Goal: Task Accomplishment & Management: Use online tool/utility

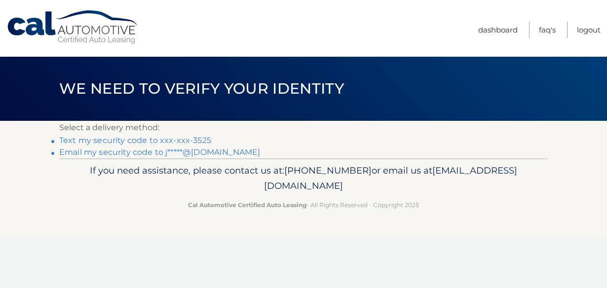
click at [123, 141] on link "Text my security code to xxx-xxx-3525" at bounding box center [135, 140] width 152 height 9
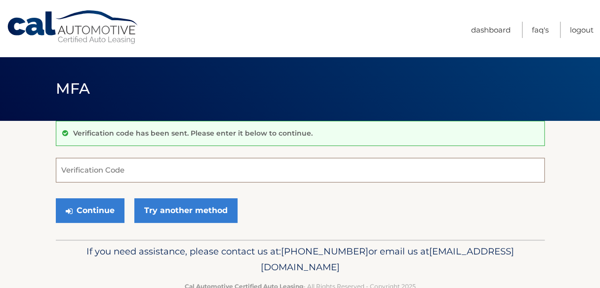
click at [78, 171] on input "Verification Code" at bounding box center [300, 170] width 489 height 25
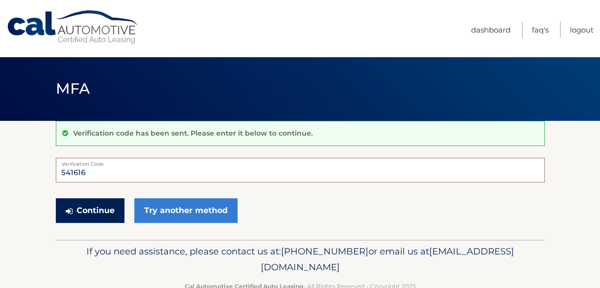
type input "541616"
click at [102, 212] on button "Continue" at bounding box center [90, 210] width 69 height 25
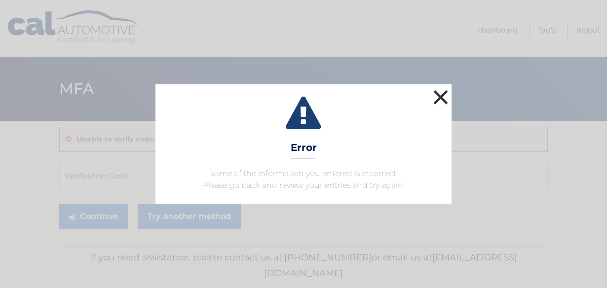
click at [441, 96] on button "×" at bounding box center [441, 97] width 20 height 20
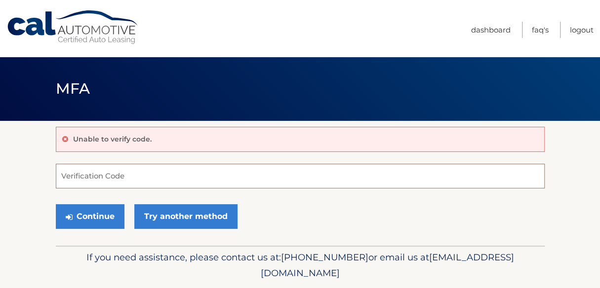
click at [91, 172] on input "Verification Code" at bounding box center [300, 176] width 489 height 25
click at [73, 136] on p "Unable to verify code." at bounding box center [112, 139] width 79 height 9
click at [60, 167] on input "Verification Code" at bounding box center [300, 176] width 489 height 25
click at [61, 166] on input "Verification Code" at bounding box center [300, 176] width 489 height 25
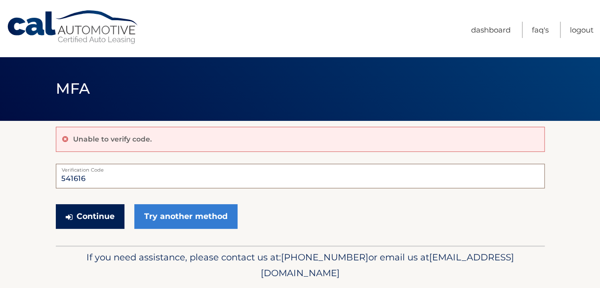
type input "541616"
click at [77, 219] on button "Continue" at bounding box center [90, 216] width 69 height 25
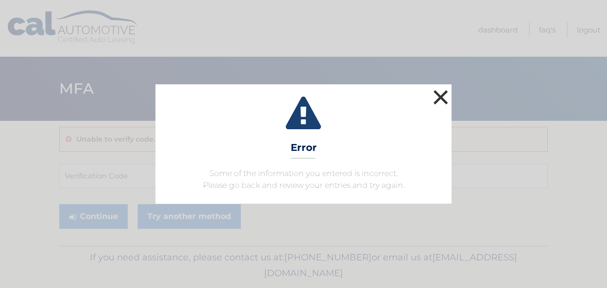
click at [441, 98] on button "×" at bounding box center [441, 97] width 20 height 20
click at [440, 93] on button "×" at bounding box center [441, 97] width 20 height 20
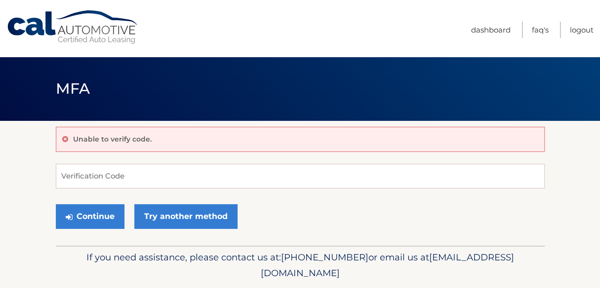
click at [186, 136] on div "Unable to verify code." at bounding box center [300, 139] width 489 height 25
click at [63, 137] on icon at bounding box center [65, 139] width 6 height 7
click at [82, 135] on p "Unable to verify code." at bounding box center [112, 139] width 79 height 9
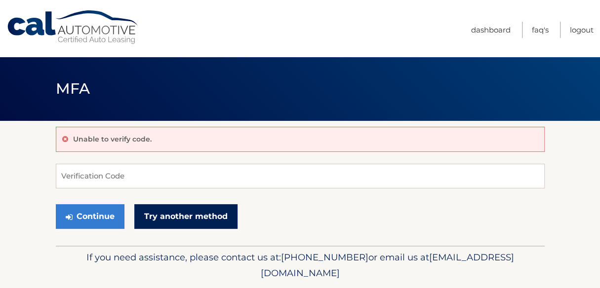
click at [151, 213] on link "Try another method" at bounding box center [185, 216] width 103 height 25
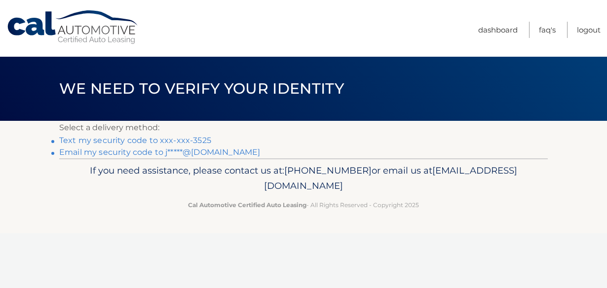
click at [96, 142] on link "Text my security code to xxx-xxx-3525" at bounding box center [135, 140] width 152 height 9
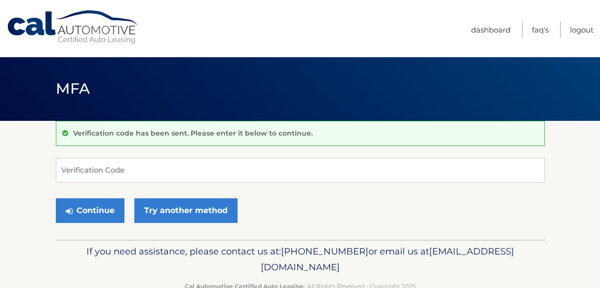
click at [79, 134] on p "Verification code has been sent. Please enter it below to continue." at bounding box center [192, 133] width 239 height 9
click at [77, 169] on input "Verification Code" at bounding box center [300, 170] width 489 height 25
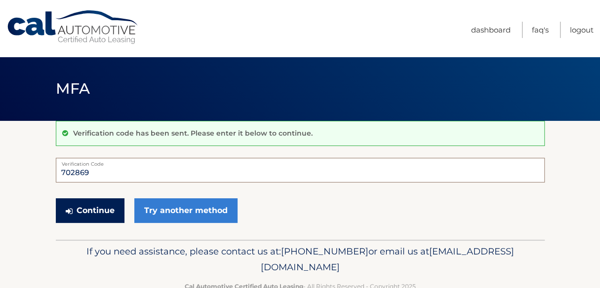
type input "702869"
click at [81, 209] on button "Continue" at bounding box center [90, 210] width 69 height 25
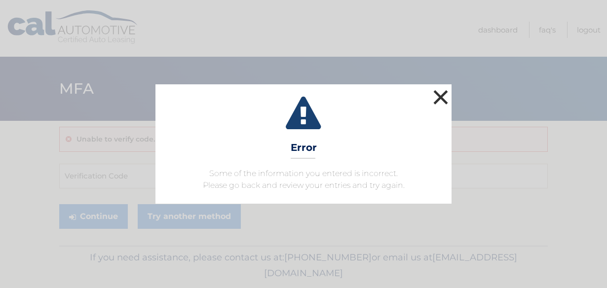
click at [440, 96] on button "×" at bounding box center [441, 97] width 20 height 20
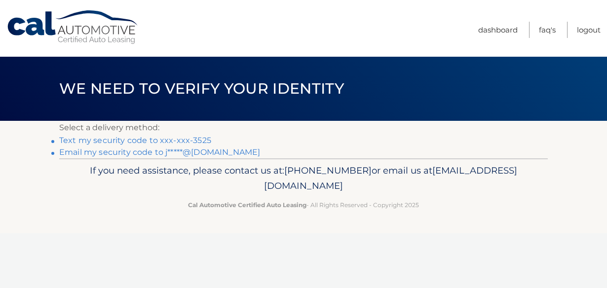
click at [107, 141] on link "Text my security code to xxx-xxx-3525" at bounding box center [135, 140] width 152 height 9
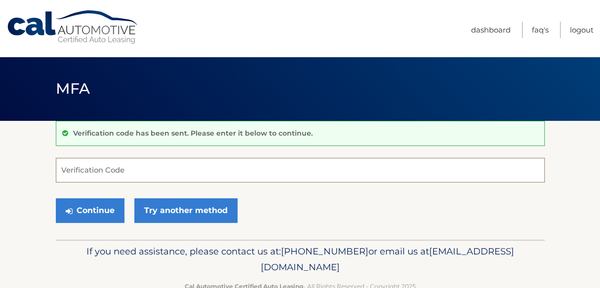
click at [69, 167] on input "Verification Code" at bounding box center [300, 170] width 489 height 25
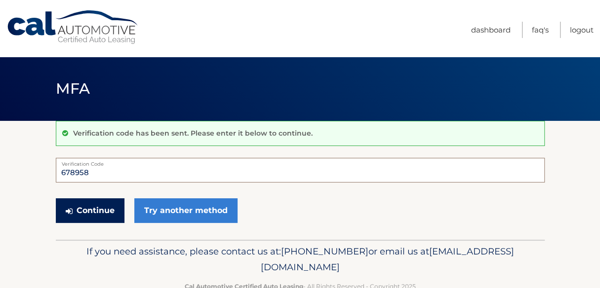
type input "678958"
click at [85, 208] on button "Continue" at bounding box center [90, 210] width 69 height 25
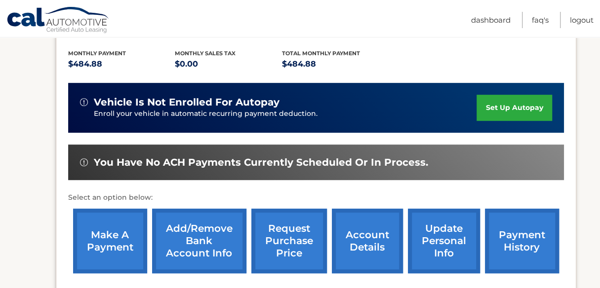
scroll to position [217, 0]
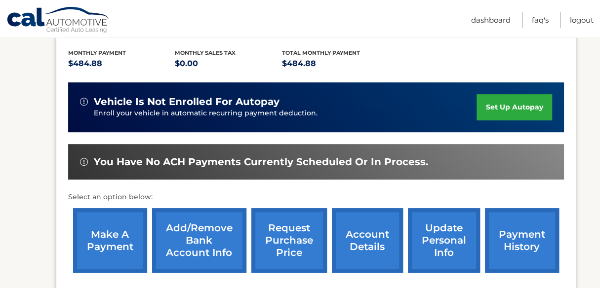
click at [117, 228] on link "make a payment" at bounding box center [110, 240] width 74 height 65
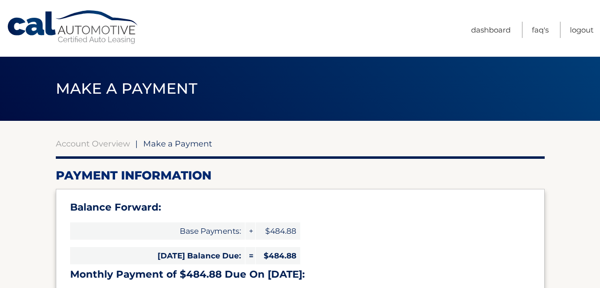
select select "ZTZjZjQ1MzctOGExNS00ZTZmLTg5ZjMtOGFkMDNmY2MxZDVk"
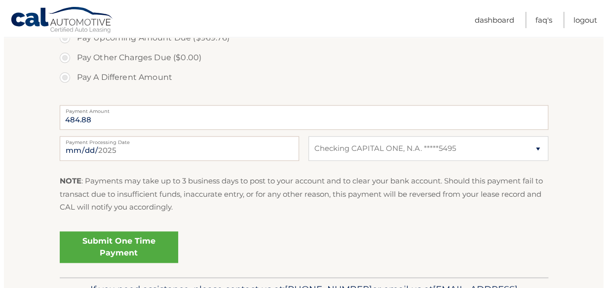
scroll to position [415, 0]
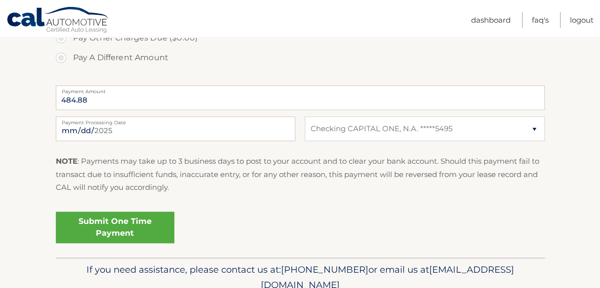
click at [107, 225] on link "Submit One Time Payment" at bounding box center [115, 228] width 118 height 32
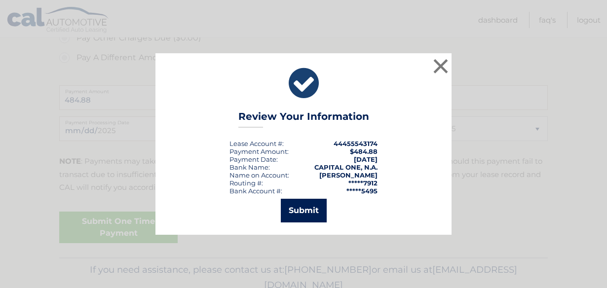
click at [307, 214] on button "Submit" at bounding box center [304, 211] width 46 height 24
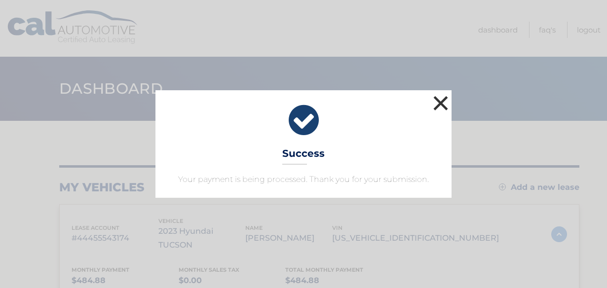
click at [441, 101] on button "×" at bounding box center [441, 103] width 20 height 20
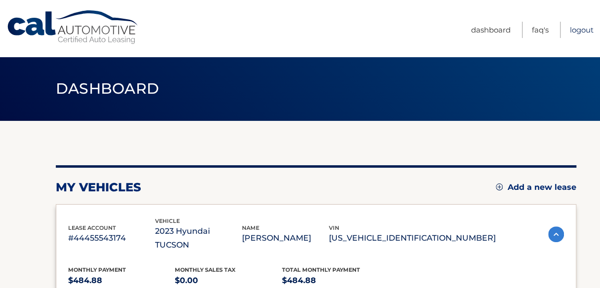
click at [584, 27] on link "Logout" at bounding box center [582, 30] width 24 height 16
